Goal: Task Accomplishment & Management: Manage account settings

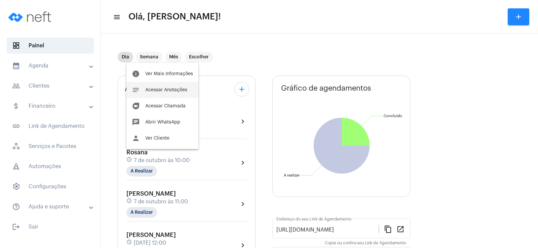
click at [169, 88] on span "Acessar Anotações" at bounding box center [166, 90] width 42 height 5
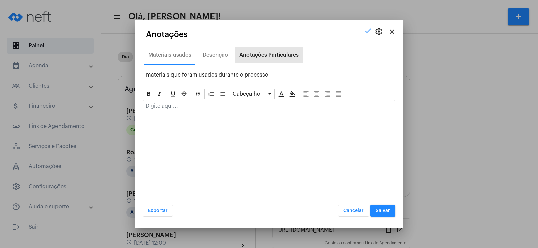
click at [267, 54] on div "Anotações Particulares" at bounding box center [268, 55] width 59 height 6
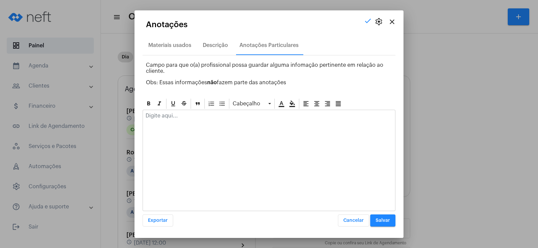
click at [200, 128] on div at bounding box center [269, 161] width 253 height 102
click at [195, 124] on div at bounding box center [269, 117] width 252 height 15
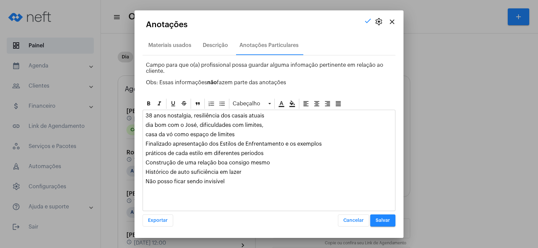
drag, startPoint x: 145, startPoint y: 144, endPoint x: 269, endPoint y: 156, distance: 125.0
click at [269, 156] on div "38 anos nostalgia, resiliência dos casais atuais dia bom com o [PERSON_NAME], d…" at bounding box center [269, 150] width 252 height 81
copy div "Finalizado apresentação dos Estilos de Enfrentamento e os exemplos práticos de …"
click at [217, 43] on div "Descrição" at bounding box center [215, 45] width 25 height 6
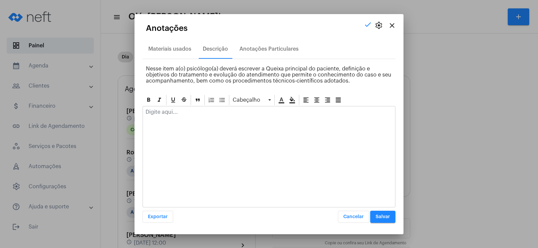
click at [176, 116] on div at bounding box center [269, 114] width 252 height 15
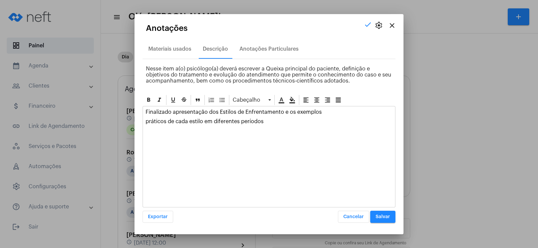
click at [144, 120] on div "Finalizado apresentação dos Estilos de Enfrentamento e os exemplos práticos de …" at bounding box center [269, 119] width 252 height 24
click at [203, 121] on p "Finalizado apresentação dos Estilos de Enfrentamento e os exemplos práticos de …" at bounding box center [269, 115] width 247 height 12
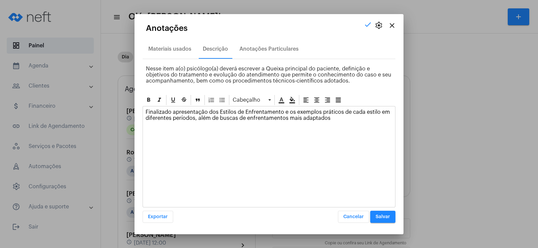
click at [383, 218] on span "Salvar" at bounding box center [383, 217] width 14 height 5
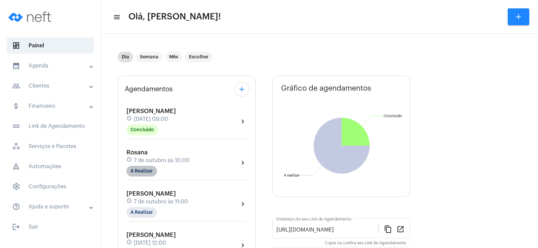
click at [136, 168] on mat-chip "A Realizar" at bounding box center [141, 171] width 31 height 11
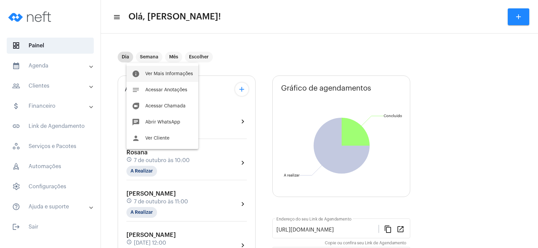
click at [170, 74] on span "Ver Mais Informações" at bounding box center [169, 74] width 48 height 5
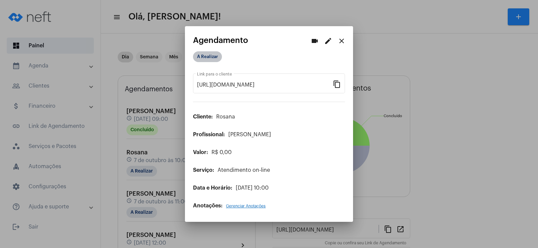
click at [204, 59] on mat-chip "A Realizar" at bounding box center [207, 56] width 29 height 11
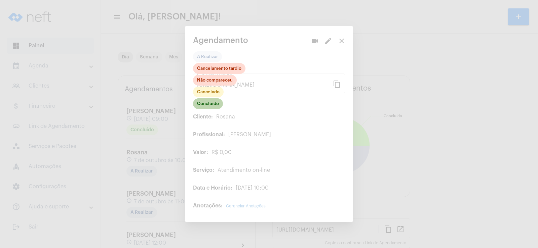
click at [211, 105] on mat-chip "Concluído" at bounding box center [208, 104] width 30 height 11
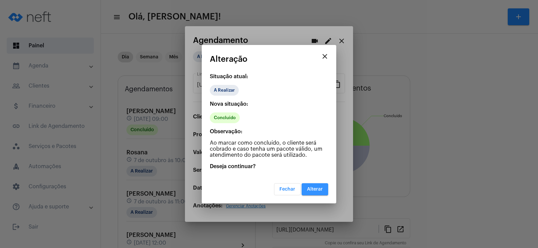
click at [315, 192] on button "Alterar" at bounding box center [315, 190] width 27 height 12
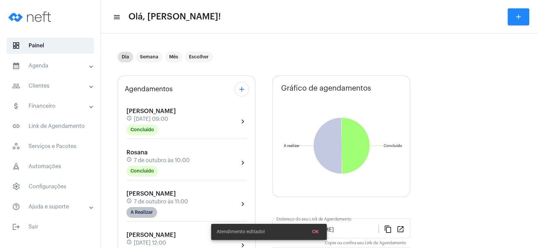
click at [139, 214] on mat-chip "A Realizar" at bounding box center [141, 212] width 31 height 11
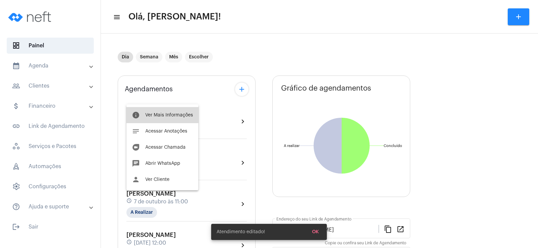
click at [179, 115] on span "Ver Mais Informações" at bounding box center [169, 115] width 48 height 5
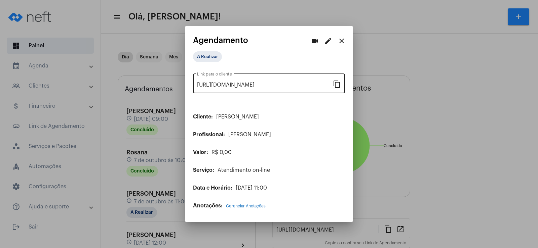
click at [335, 87] on mat-icon "content_copy" at bounding box center [337, 84] width 8 height 8
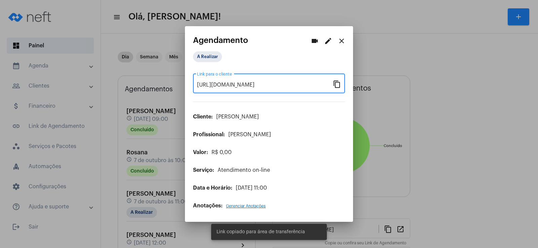
click at [313, 42] on mat-icon "videocam" at bounding box center [315, 41] width 8 height 8
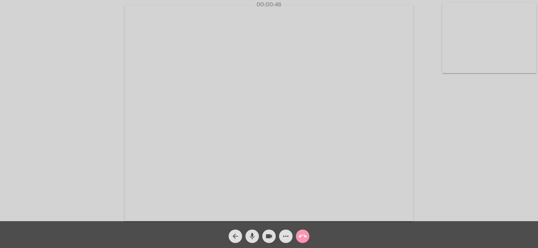
click at [287, 238] on mat-icon "more_horiz" at bounding box center [286, 237] width 8 height 8
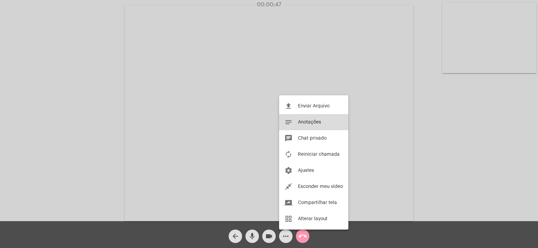
click at [313, 122] on span "Anotações" at bounding box center [309, 122] width 23 height 5
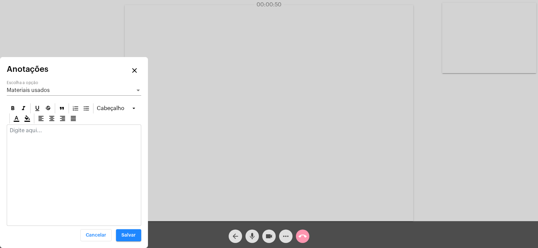
click at [52, 91] on div "Materiais usados" at bounding box center [71, 90] width 128 height 6
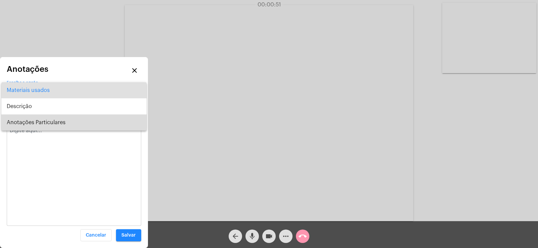
click at [53, 121] on span "Anotações Particulares" at bounding box center [74, 123] width 134 height 16
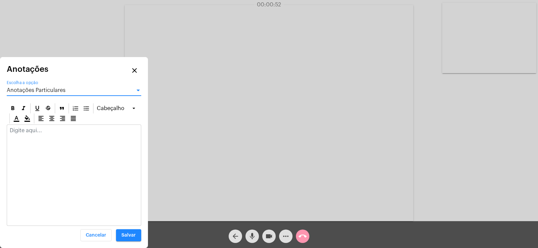
click at [45, 136] on div at bounding box center [74, 132] width 134 height 15
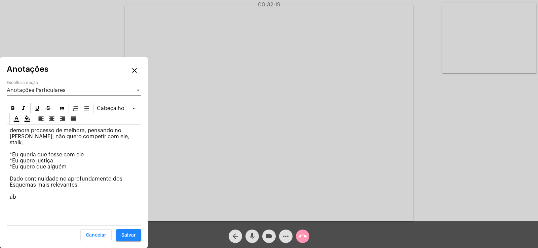
drag, startPoint x: 9, startPoint y: 172, endPoint x: 88, endPoint y: 179, distance: 79.0
click at [88, 179] on div "demora processo de melhora, pensando no [PERSON_NAME], não quero competir com e…" at bounding box center [74, 168] width 134 height 87
copy p "Dado continuidade no aprofundamento dos Esquemas mais relevantes"
click at [37, 87] on div "Anotações Particulares Escolha a opção" at bounding box center [74, 88] width 134 height 15
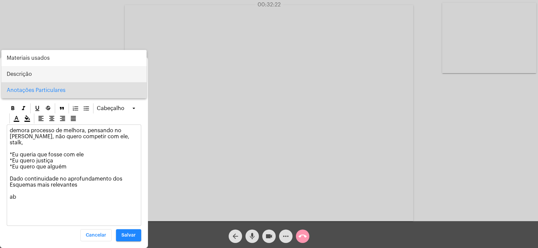
click at [25, 70] on span "Descrição" at bounding box center [74, 74] width 134 height 16
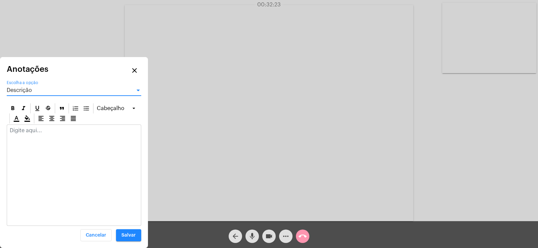
click at [30, 131] on p at bounding box center [74, 131] width 128 height 6
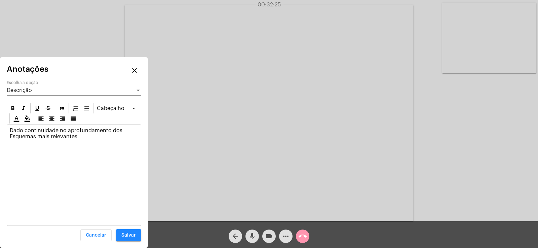
click at [12, 132] on p "Dado continuidade no aprofundamento dos Esquemas mais relevantes" at bounding box center [74, 134] width 128 height 12
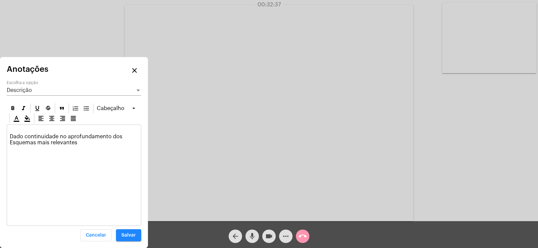
click at [18, 87] on div "Descrição Escolha a opção" at bounding box center [74, 88] width 134 height 15
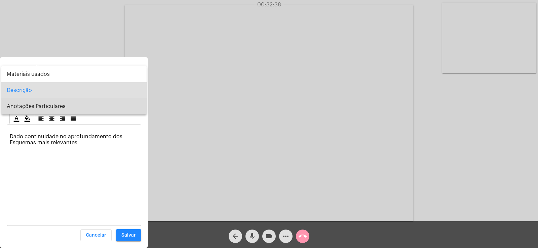
click at [27, 110] on span "Anotações Particulares" at bounding box center [74, 107] width 134 height 16
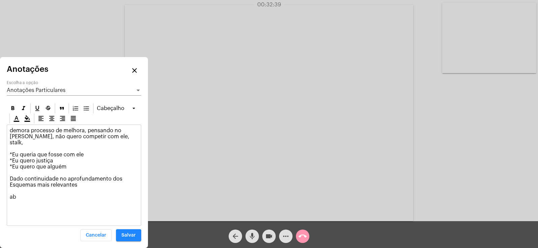
click at [18, 193] on p "demora processo de melhora, pensando no [PERSON_NAME], não quero competir com e…" at bounding box center [74, 167] width 128 height 79
click at [30, 86] on div "Anotações Particulares Escolha a opção" at bounding box center [74, 88] width 134 height 15
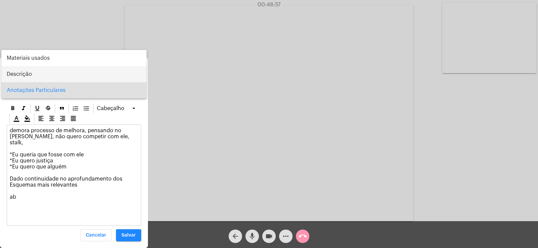
click at [29, 76] on span "Descrição" at bounding box center [74, 74] width 134 height 16
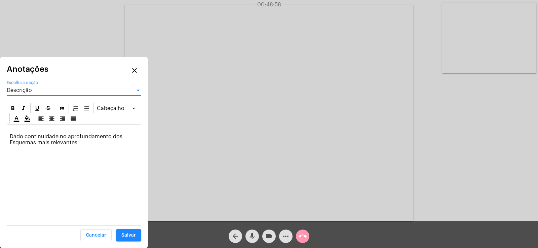
click at [15, 130] on p "Dado continuidade no aprofundamento dos Esquemas mais relevantes" at bounding box center [74, 137] width 128 height 18
click at [54, 86] on div "Descrição Escolha a opção" at bounding box center [74, 88] width 134 height 15
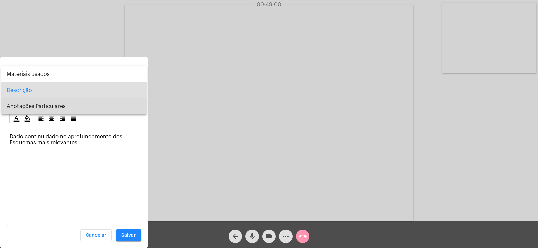
click at [34, 107] on span "Anotações Particulares" at bounding box center [74, 107] width 134 height 16
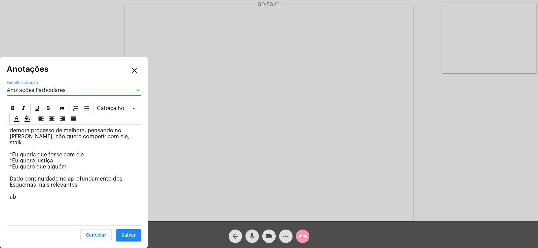
click at [27, 89] on span "Anotações Particulares" at bounding box center [36, 90] width 59 height 5
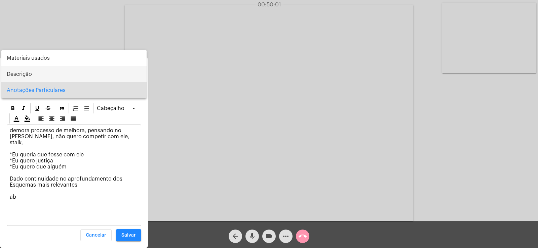
click at [16, 72] on span "Descrição" at bounding box center [74, 74] width 134 height 16
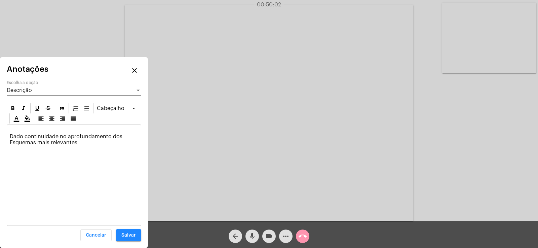
click at [24, 131] on p "Dado continuidade no aprofundamento dos Esquemas mais relevantes" at bounding box center [74, 137] width 128 height 18
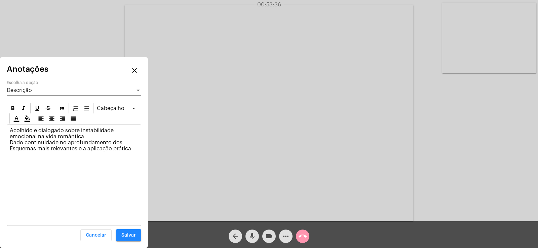
click at [132, 239] on button "Salvar" at bounding box center [128, 236] width 25 height 12
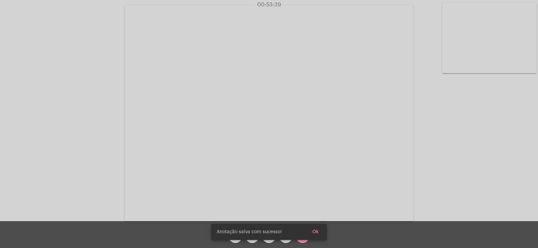
click at [318, 231] on span "Ok" at bounding box center [315, 232] width 6 height 5
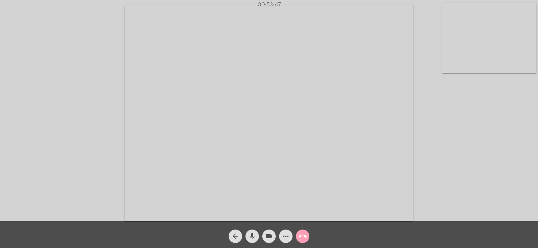
click at [305, 234] on mat-icon "call_end" at bounding box center [303, 237] width 8 height 8
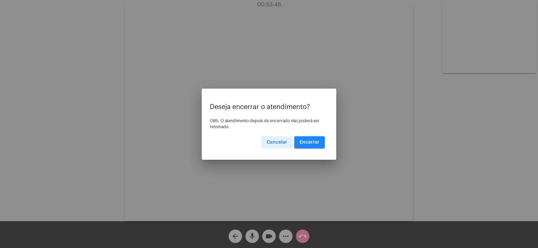
click at [316, 144] on span "Encerrar" at bounding box center [310, 142] width 20 height 5
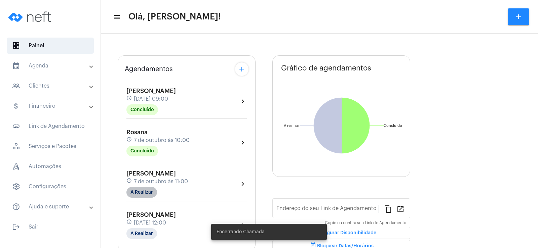
click at [146, 189] on mat-chip "A Realizar" at bounding box center [141, 192] width 31 height 11
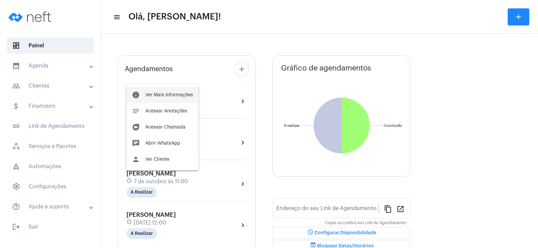
type input "[URL][DOMAIN_NAME]"
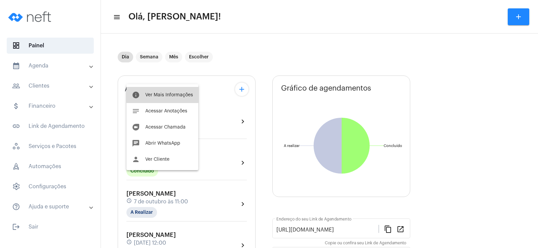
click at [165, 90] on button "info Ver Mais Informações" at bounding box center [162, 95] width 72 height 16
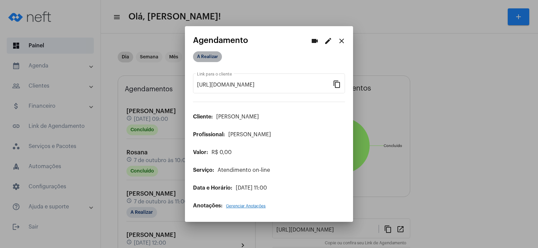
click at [208, 57] on mat-chip "A Realizar" at bounding box center [207, 56] width 29 height 11
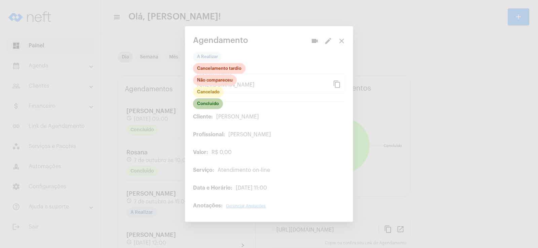
click at [212, 106] on mat-chip "Concluído" at bounding box center [208, 104] width 30 height 11
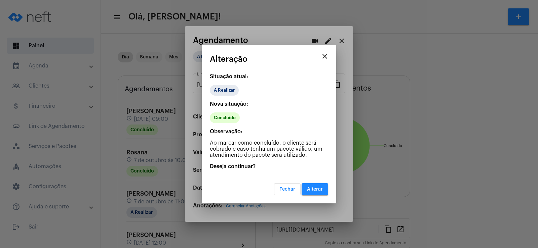
click at [316, 189] on span "Alterar" at bounding box center [315, 189] width 16 height 5
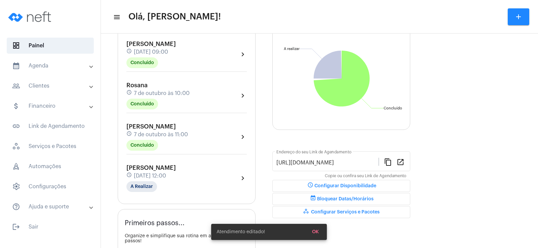
scroll to position [101, 0]
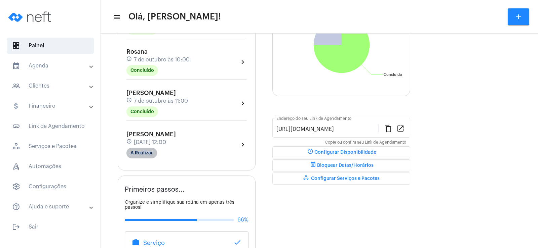
click at [150, 151] on mat-chip "A Realizar" at bounding box center [141, 153] width 31 height 11
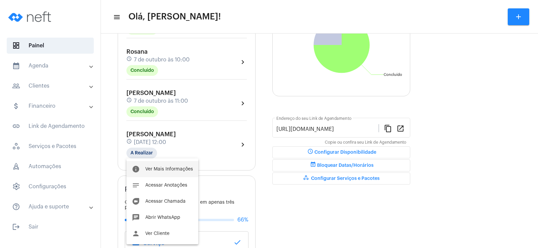
click at [157, 167] on span "Ver Mais Informações" at bounding box center [169, 169] width 48 height 5
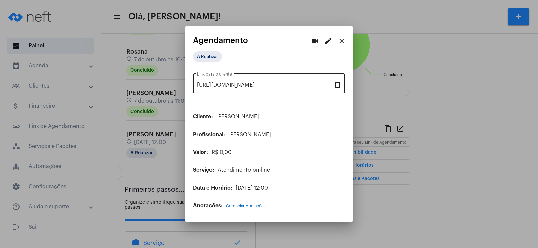
click at [337, 83] on mat-icon "content_copy" at bounding box center [337, 84] width 8 height 8
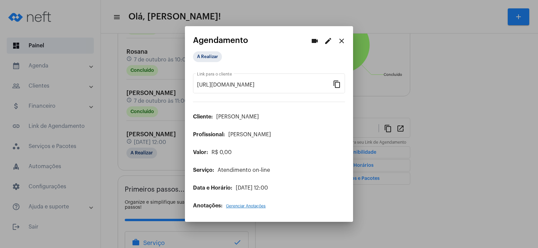
scroll to position [0, 56]
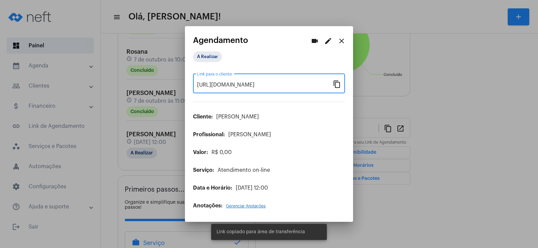
click at [313, 36] on button "videocam" at bounding box center [314, 40] width 13 height 13
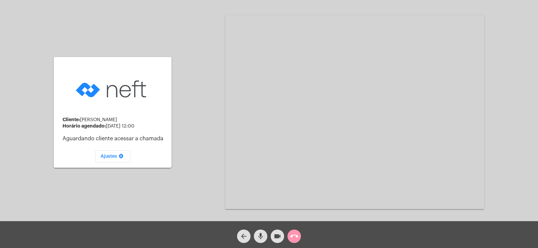
click at [265, 235] on button "mic" at bounding box center [260, 236] width 13 height 13
click at [274, 235] on mat-icon "videocam" at bounding box center [277, 237] width 8 height 8
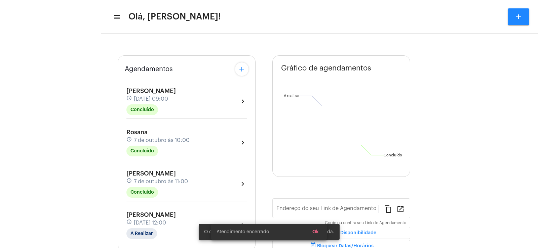
type input "[URL][DOMAIN_NAME]"
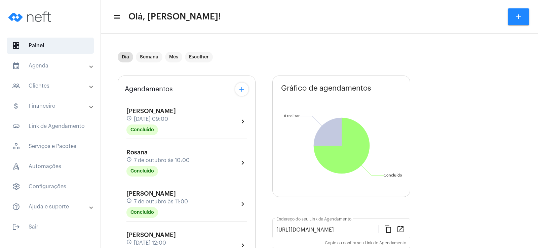
scroll to position [67, 0]
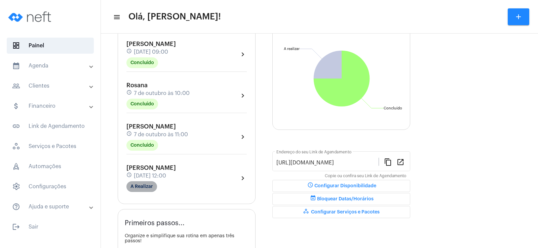
click at [150, 188] on mat-chip "A Realizar" at bounding box center [141, 187] width 31 height 11
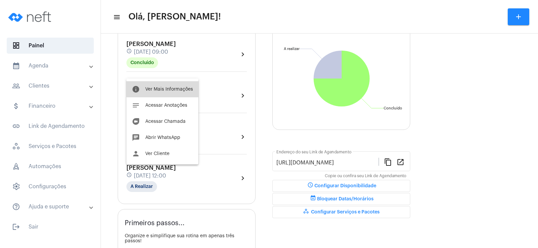
click at [164, 85] on button "info Ver Mais Informações" at bounding box center [162, 89] width 72 height 16
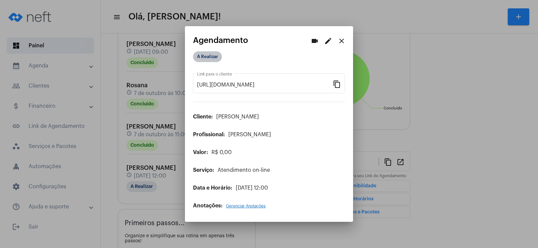
click at [212, 59] on mat-chip "A Realizar" at bounding box center [207, 56] width 29 height 11
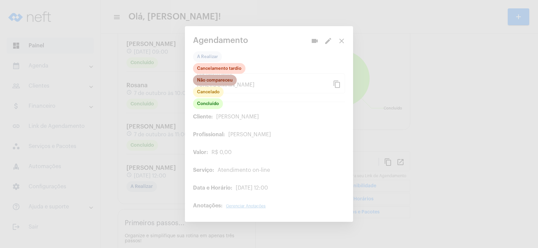
click at [210, 81] on mat-chip "Não compareceu" at bounding box center [215, 80] width 44 height 11
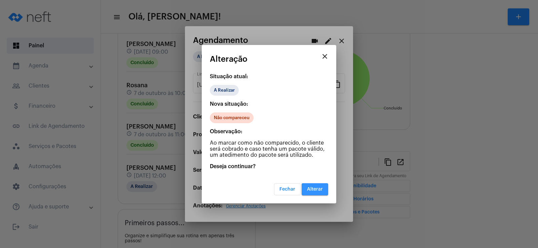
click at [316, 189] on span "Alterar" at bounding box center [315, 189] width 16 height 5
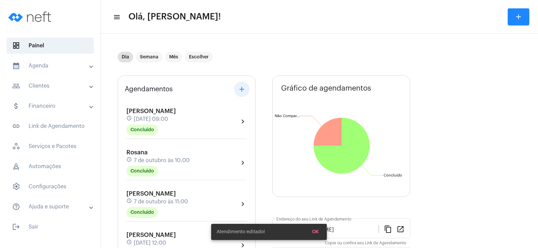
click at [244, 86] on mat-icon "add" at bounding box center [242, 89] width 8 height 8
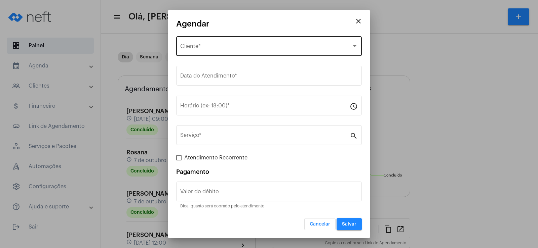
click at [210, 40] on div "Selecione o Cliente Cliente *" at bounding box center [269, 45] width 178 height 21
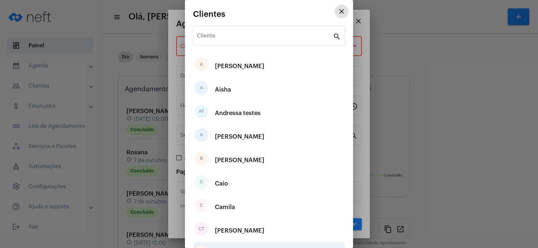
scroll to position [34, 0]
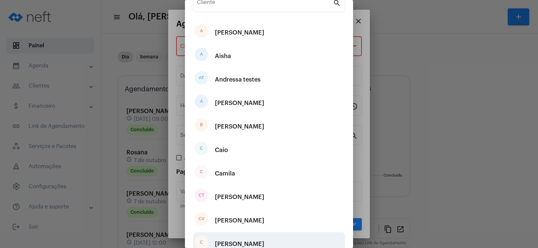
click at [232, 244] on div "[PERSON_NAME]" at bounding box center [239, 244] width 49 height 20
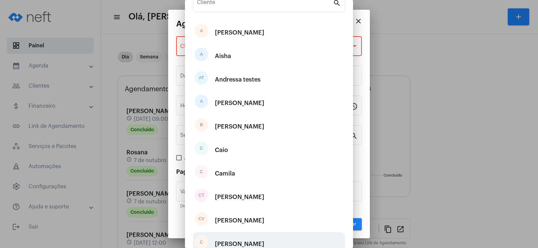
type input "R$"
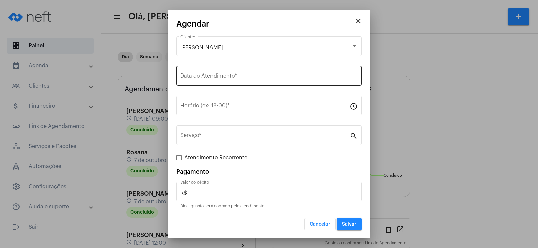
click at [222, 83] on div "Data do Atendimento *" at bounding box center [269, 75] width 178 height 21
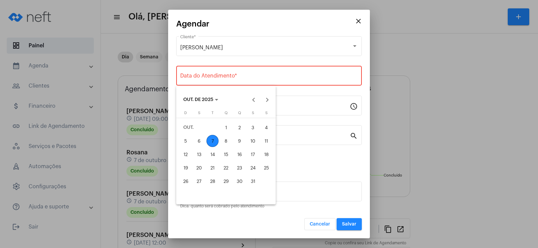
click at [211, 139] on div "7" at bounding box center [212, 141] width 12 height 12
type input "[DATE]"
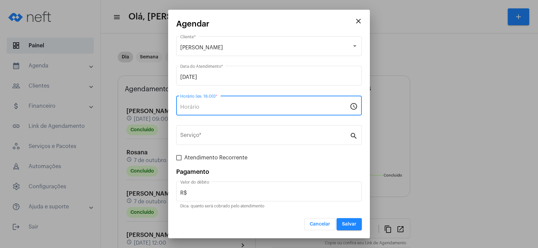
click at [198, 105] on input "Horário (ex: 18:00) *" at bounding box center [264, 107] width 169 height 6
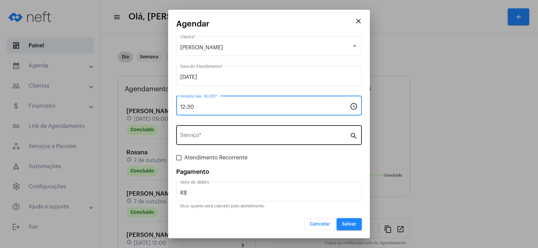
type input "12:30"
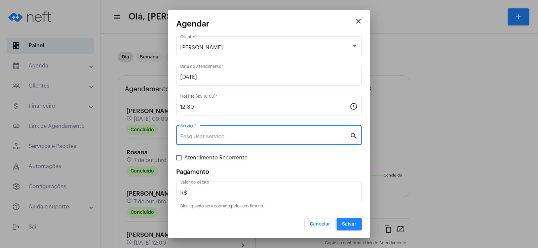
click at [206, 135] on input "Serviço *" at bounding box center [264, 137] width 169 height 6
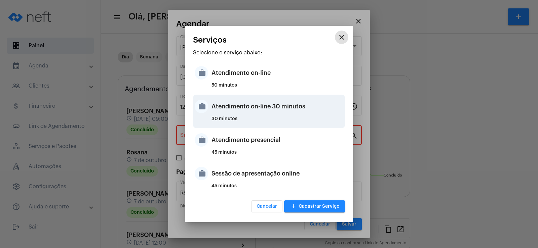
click at [265, 104] on div "Atendimento on-line 30 minutos" at bounding box center [277, 107] width 132 height 20
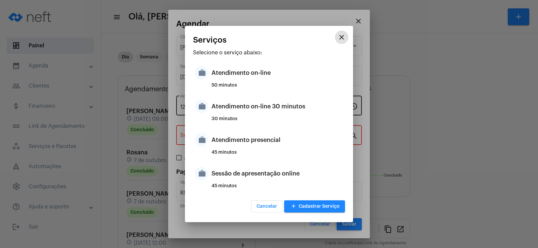
type input "Atendimento on-line 30 minutos"
type input "R$ 0"
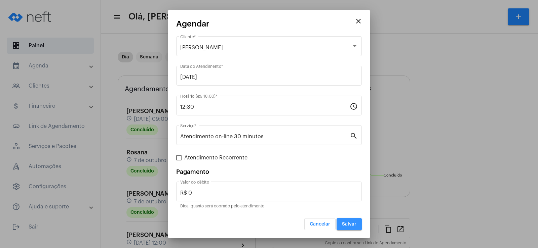
click at [347, 224] on span "Salvar" at bounding box center [349, 224] width 14 height 5
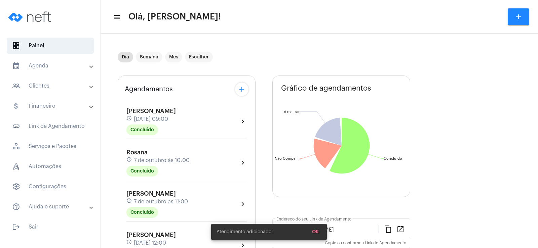
scroll to position [67, 0]
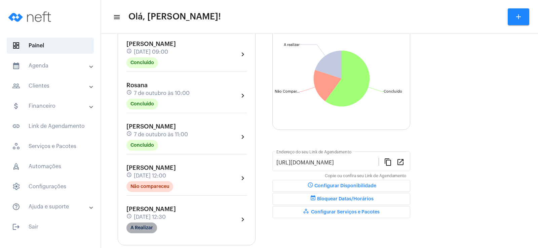
click at [139, 229] on mat-chip "A Realizar" at bounding box center [141, 228] width 31 height 11
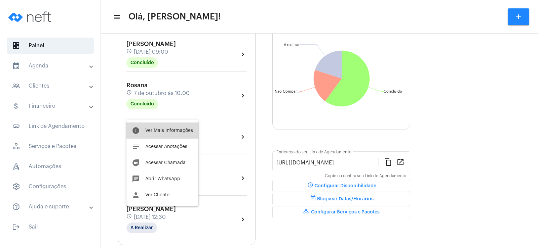
click at [158, 135] on button "info Ver Mais Informações" at bounding box center [162, 131] width 72 height 16
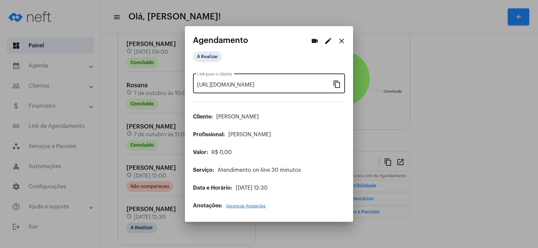
click at [335, 84] on mat-icon "content_copy" at bounding box center [337, 84] width 8 height 8
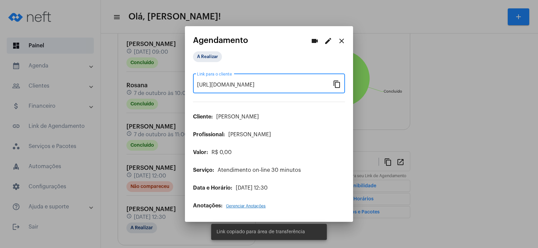
scroll to position [0, 54]
click at [312, 36] on button "videocam" at bounding box center [314, 40] width 13 height 13
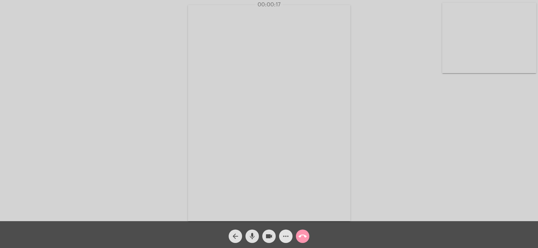
click at [286, 240] on mat-icon "more_horiz" at bounding box center [286, 237] width 8 height 8
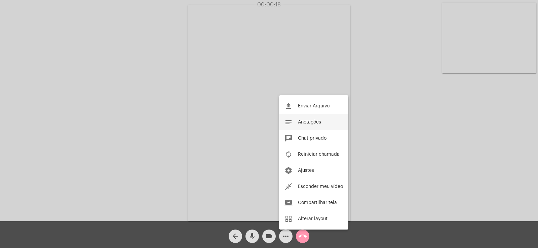
click at [306, 119] on button "notes Anotações" at bounding box center [313, 122] width 69 height 16
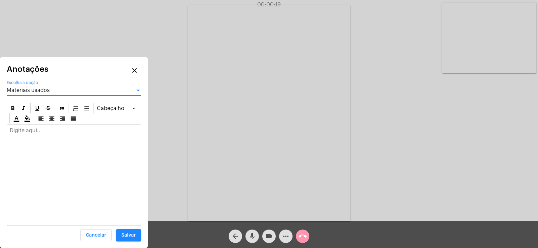
click at [40, 88] on span "Materiais usados" at bounding box center [28, 90] width 43 height 5
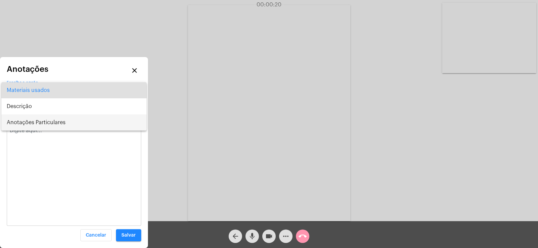
click at [34, 123] on span "Anotações Particulares" at bounding box center [74, 123] width 134 height 16
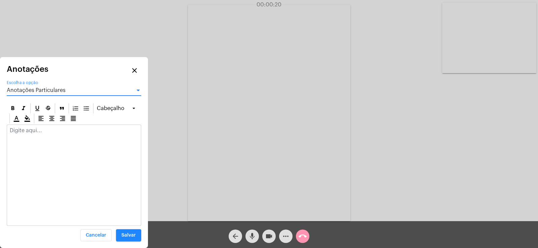
click at [33, 133] on p at bounding box center [74, 131] width 128 height 6
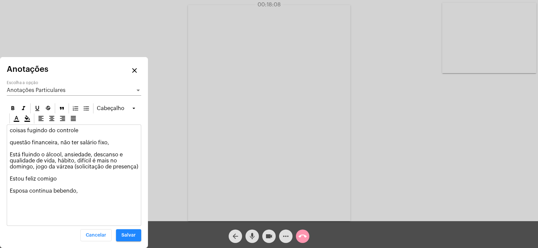
click at [127, 235] on span "Salvar" at bounding box center [128, 235] width 14 height 5
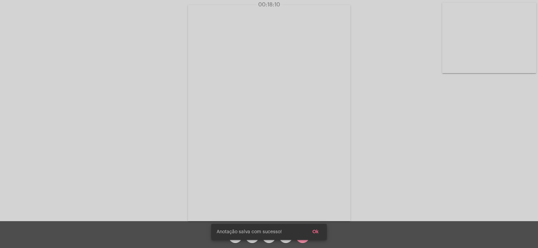
click at [311, 229] on button "Ok" at bounding box center [315, 232] width 17 height 12
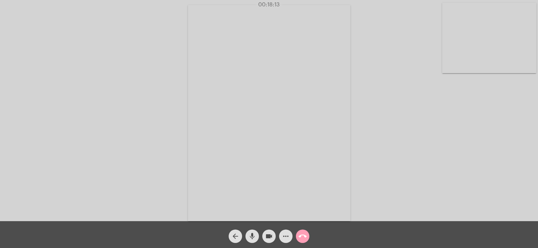
click at [302, 239] on mat-icon "call_end" at bounding box center [303, 237] width 8 height 8
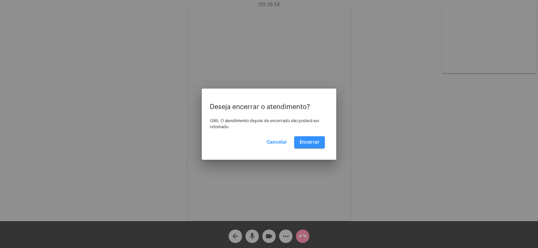
click at [311, 143] on span "Encerrar" at bounding box center [310, 142] width 20 height 5
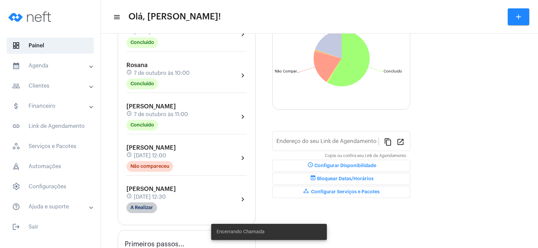
type input "[URL][DOMAIN_NAME]"
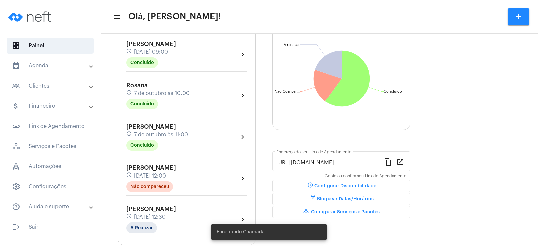
scroll to position [87, 0]
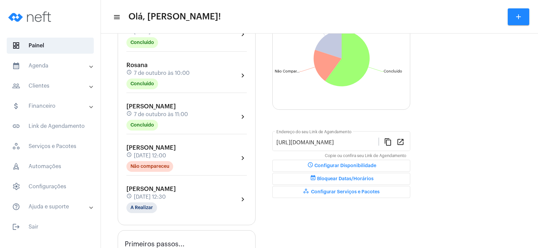
click at [139, 218] on div "Agendamentos add [PERSON_NAME] schedule [DATE] 09:00 Concluído chevron_right Ro…" at bounding box center [187, 106] width 138 height 237
click at [141, 210] on mat-chip "A Realizar" at bounding box center [141, 208] width 31 height 11
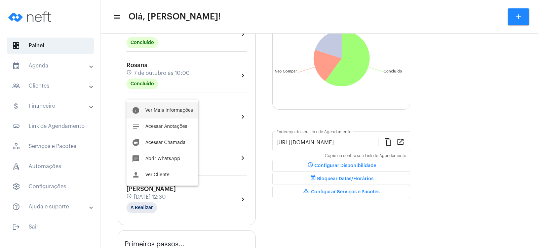
click at [176, 108] on button "info Ver Mais Informações" at bounding box center [162, 111] width 72 height 16
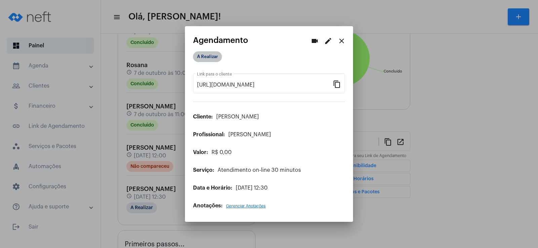
click at [209, 51] on mat-chip "A Realizar" at bounding box center [207, 56] width 29 height 11
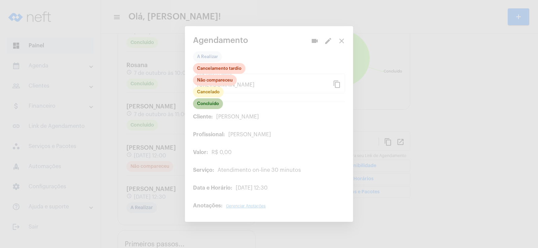
click at [207, 106] on mat-chip "Concluído" at bounding box center [208, 104] width 30 height 11
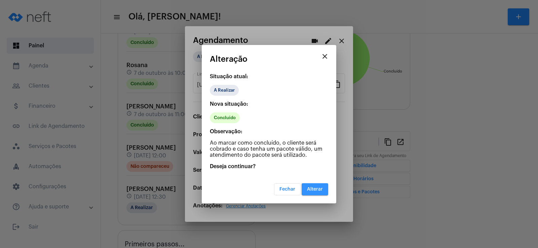
click at [315, 190] on span "Alterar" at bounding box center [315, 189] width 16 height 5
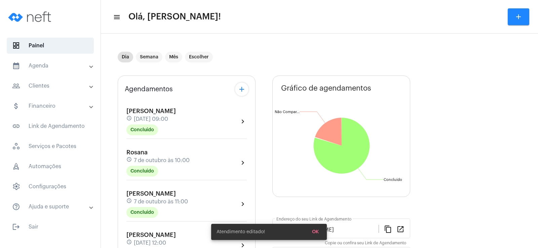
scroll to position [67, 0]
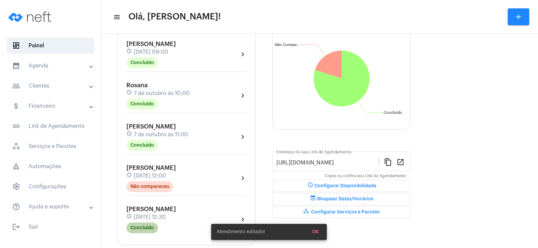
click at [149, 227] on mat-chip "Concluído" at bounding box center [142, 228] width 32 height 11
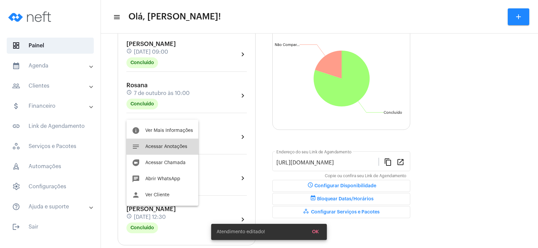
click at [180, 149] on span "Acessar Anotações" at bounding box center [166, 147] width 42 height 5
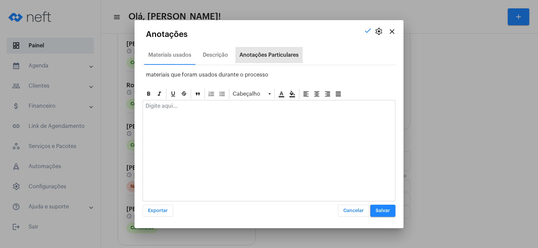
click at [270, 59] on div "Anotações Particulares" at bounding box center [268, 55] width 67 height 16
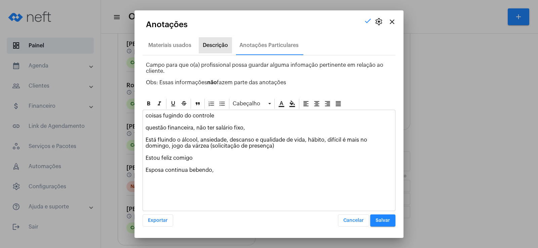
click at [222, 45] on div "Descrição" at bounding box center [215, 45] width 25 height 6
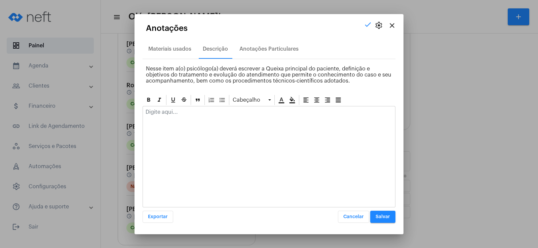
click at [183, 116] on div at bounding box center [269, 114] width 252 height 15
drag, startPoint x: 272, startPoint y: 118, endPoint x: 114, endPoint y: 111, distance: 158.2
click at [114, 111] on div "close settings check Anotações Materiais usados Descrição Anotações Particulare…" at bounding box center [269, 124] width 538 height 248
click at [247, 43] on div "Anotações Particulares" at bounding box center [268, 49] width 67 height 16
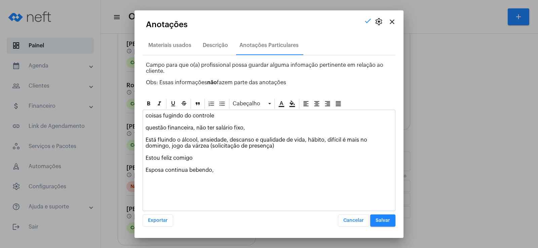
click at [148, 114] on p "coisas fugindo do controle questão financeira, não ter salário fixo, Está fluin…" at bounding box center [269, 143] width 247 height 61
click at [145, 118] on div "coisas fugindo do controle questão financeira, não ter salário fixo, Está fluin…" at bounding box center [269, 144] width 252 height 69
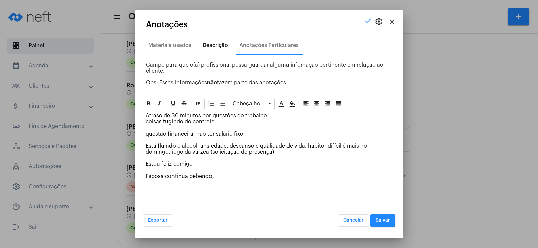
click at [219, 48] on div "Descrição" at bounding box center [215, 45] width 33 height 16
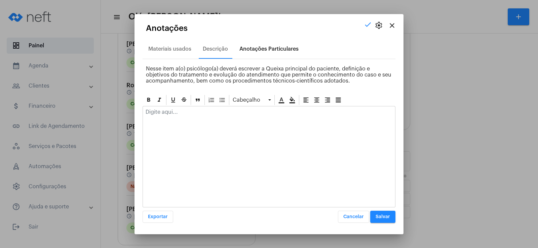
click at [257, 46] on div "Anotações Particulares" at bounding box center [268, 49] width 59 height 6
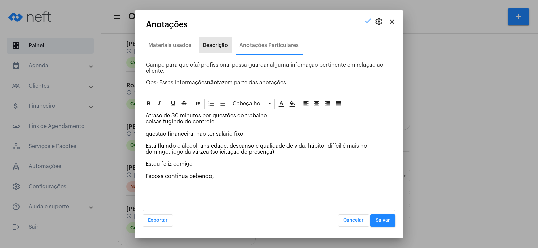
click at [217, 45] on div "Descrição" at bounding box center [215, 45] width 25 height 6
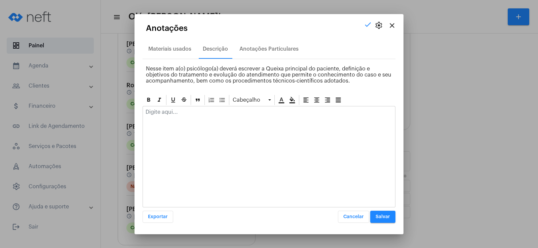
click at [177, 114] on p at bounding box center [269, 112] width 247 height 6
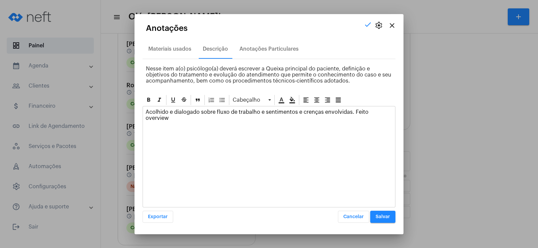
drag, startPoint x: 368, startPoint y: 112, endPoint x: 393, endPoint y: 110, distance: 25.7
click at [393, 110] on div "Acolhido e dialogado sobre fluxo de trabalho e sentimentos e crenças envolvidas…" at bounding box center [269, 117] width 252 height 21
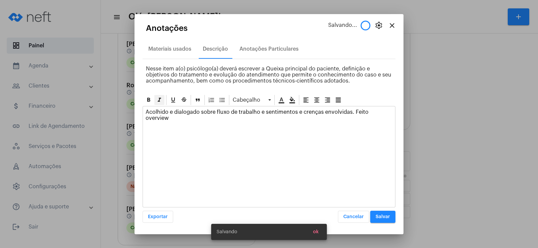
click at [161, 101] on icon at bounding box center [159, 100] width 7 height 7
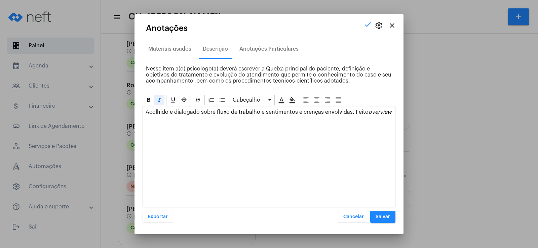
drag, startPoint x: 391, startPoint y: 112, endPoint x: 410, endPoint y: 110, distance: 18.6
click at [391, 111] on p "Acolhido e dialogado sobre fluxo de trabalho e sentimentos e crenças envolvidas…" at bounding box center [269, 112] width 247 height 6
click at [386, 114] on em "overview" at bounding box center [380, 112] width 23 height 5
click at [389, 111] on p "Acolhido e dialogado sobre fluxo de trabalho e sentimentos e crenças envolvidas…" at bounding box center [269, 112] width 247 height 6
drag, startPoint x: 292, startPoint y: 117, endPoint x: 138, endPoint y: 121, distance: 154.7
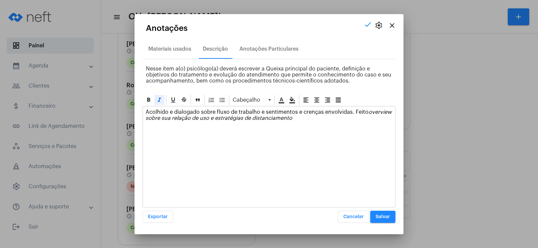
click at [138, 121] on mat-dialog-container "close settings check Anotações Materiais usados Descrição Anotações Particulare…" at bounding box center [268, 124] width 269 height 221
click at [157, 100] on icon at bounding box center [159, 100] width 7 height 7
click at [299, 122] on div "Acolhido e dialogado sobre fluxo de trabalho e sentimentos e crenças envolvidas…" at bounding box center [269, 117] width 252 height 21
click at [214, 121] on p "Acolhido e dialogado sobre fluxo de trabalho e sentimentos e crenças envolvidas…" at bounding box center [269, 115] width 247 height 12
click at [301, 122] on div "Acolhido e dialogado sobre fluxo de trabalho e sentimentos e crenças envolvidas…" at bounding box center [269, 117] width 252 height 21
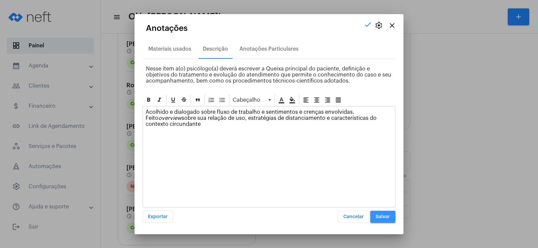
click at [379, 219] on span "Salvar" at bounding box center [383, 217] width 14 height 5
